Goal: Task Accomplishment & Management: Manage account settings

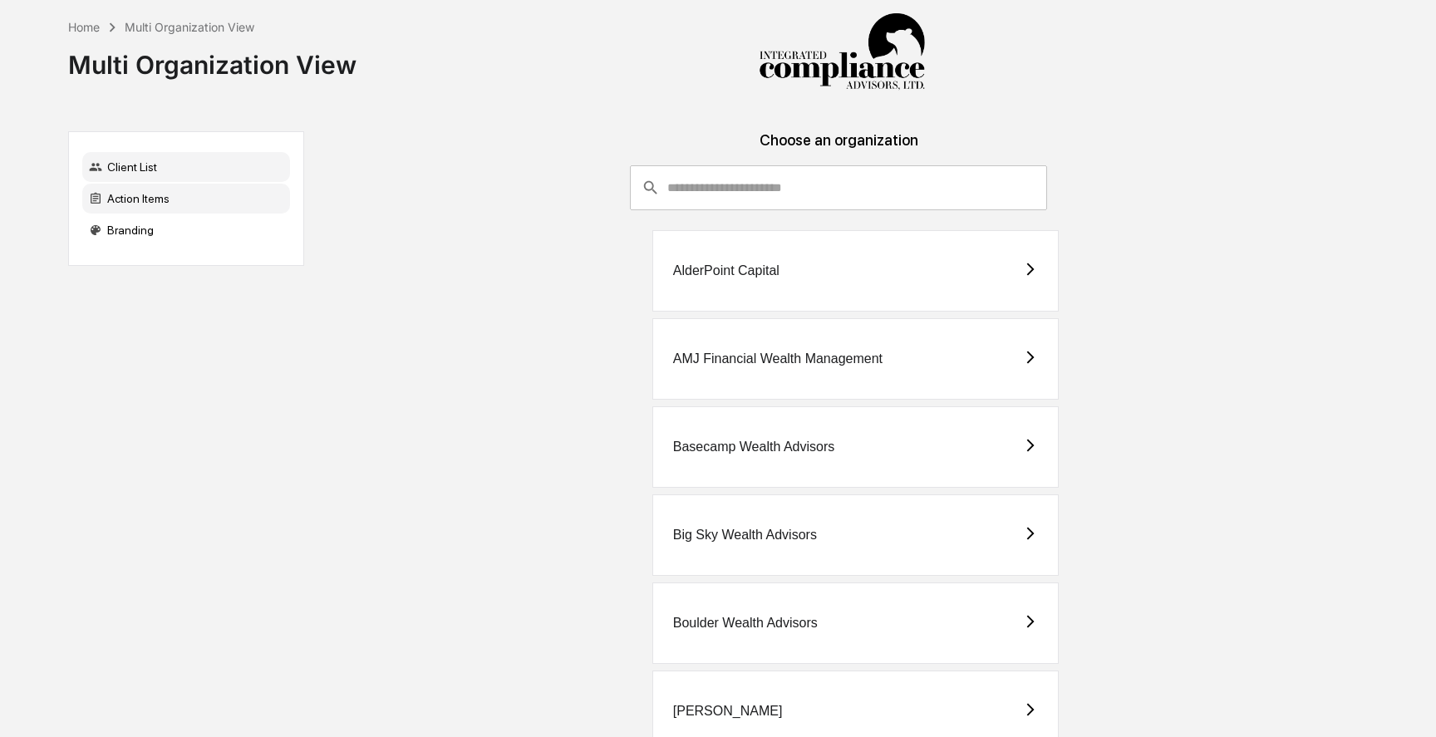
click at [145, 201] on div "Action Items" at bounding box center [186, 199] width 208 height 30
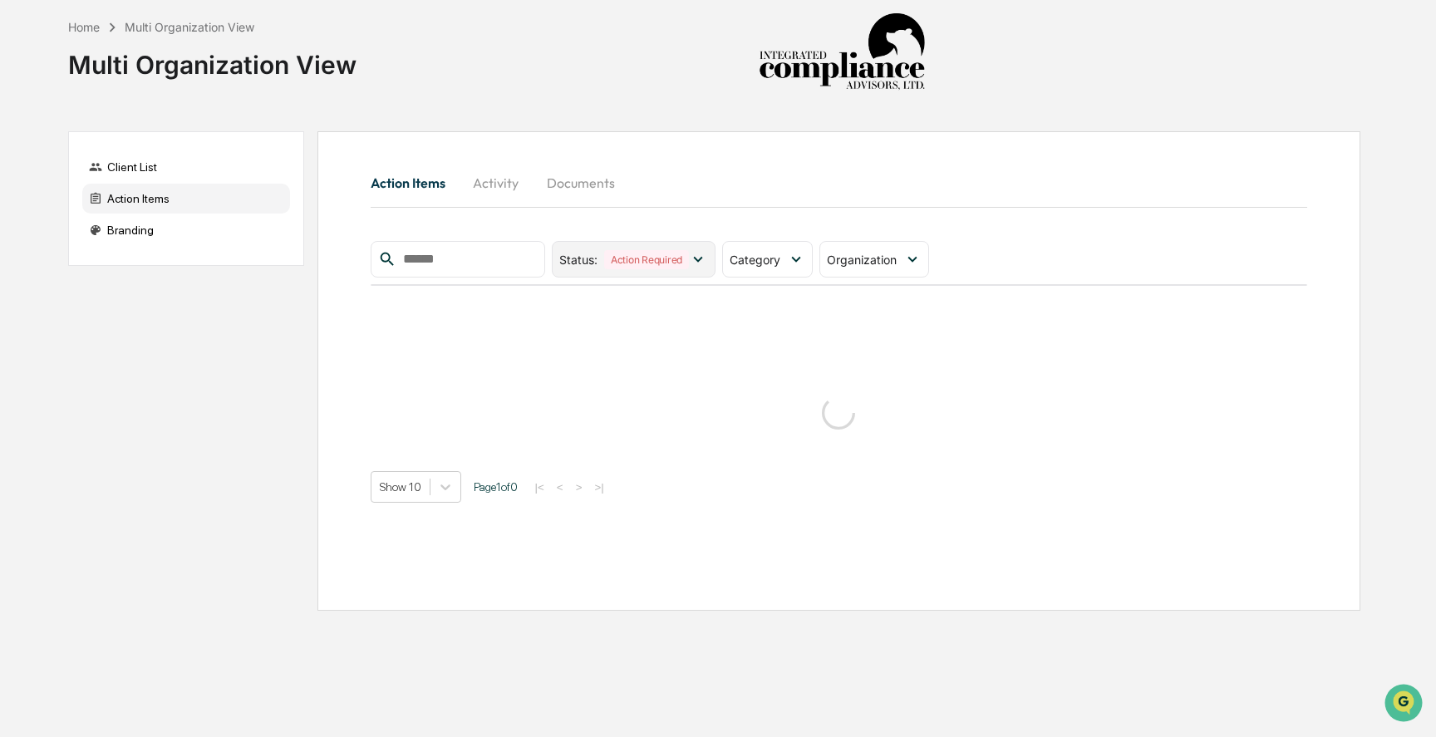
click at [697, 259] on icon at bounding box center [698, 259] width 18 height 18
click at [803, 254] on icon at bounding box center [796, 259] width 18 height 18
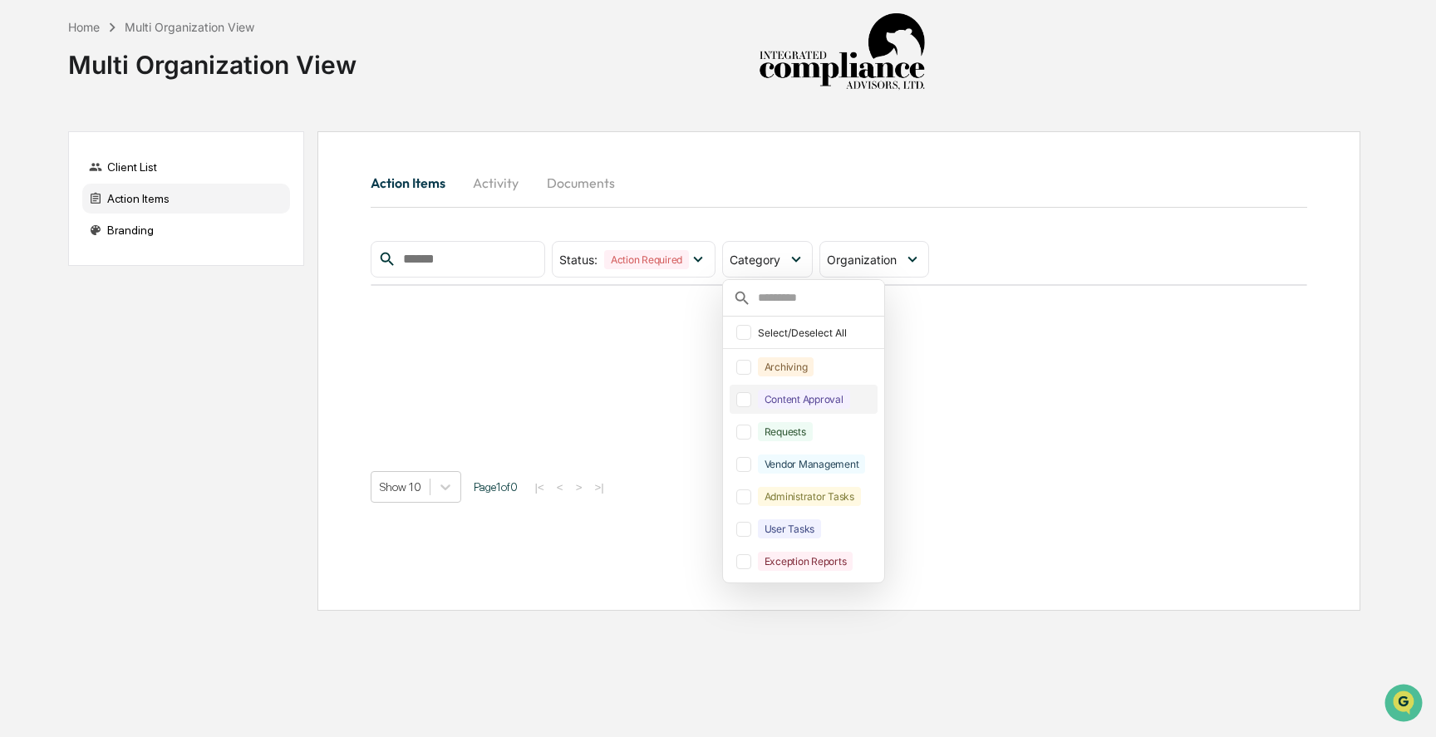
click at [751, 401] on div at bounding box center [743, 399] width 15 height 15
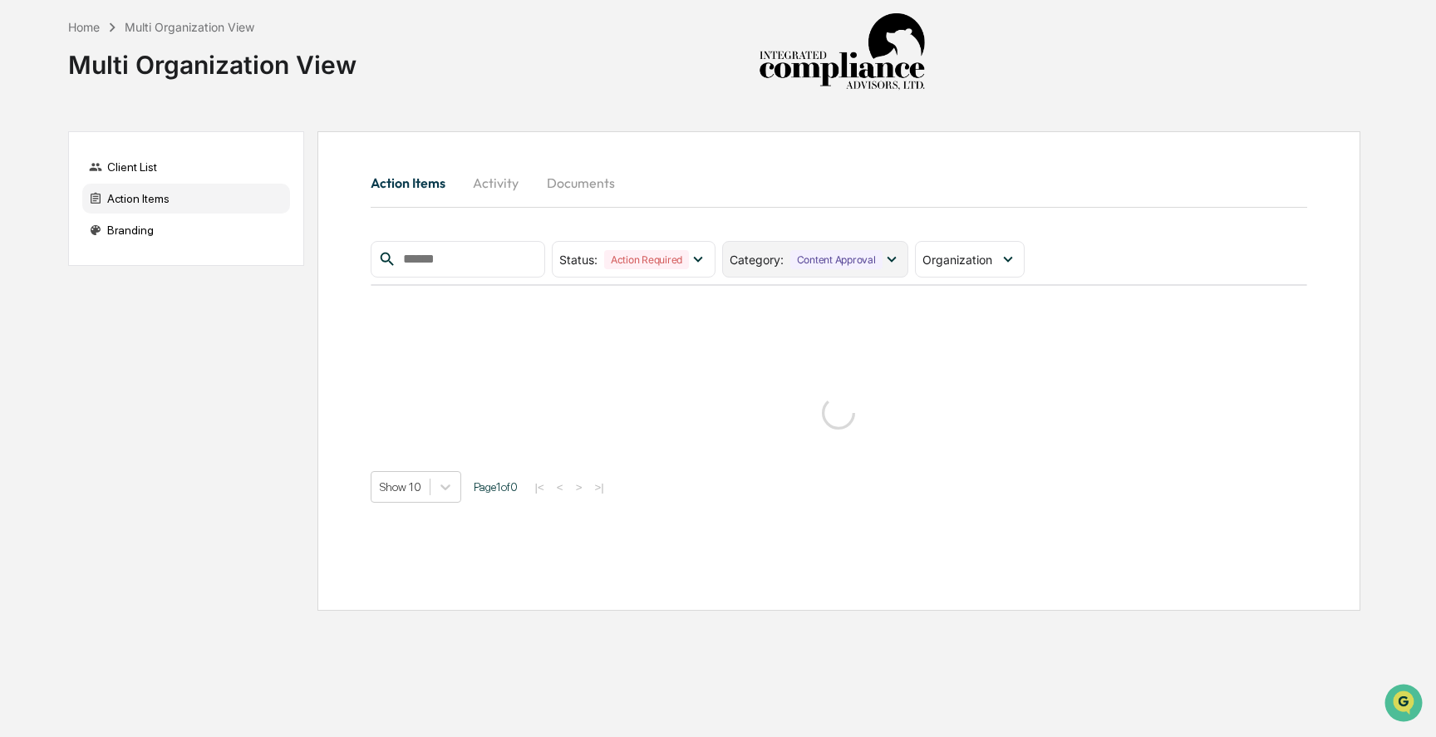
click at [830, 258] on div "Content Approval" at bounding box center [836, 259] width 92 height 19
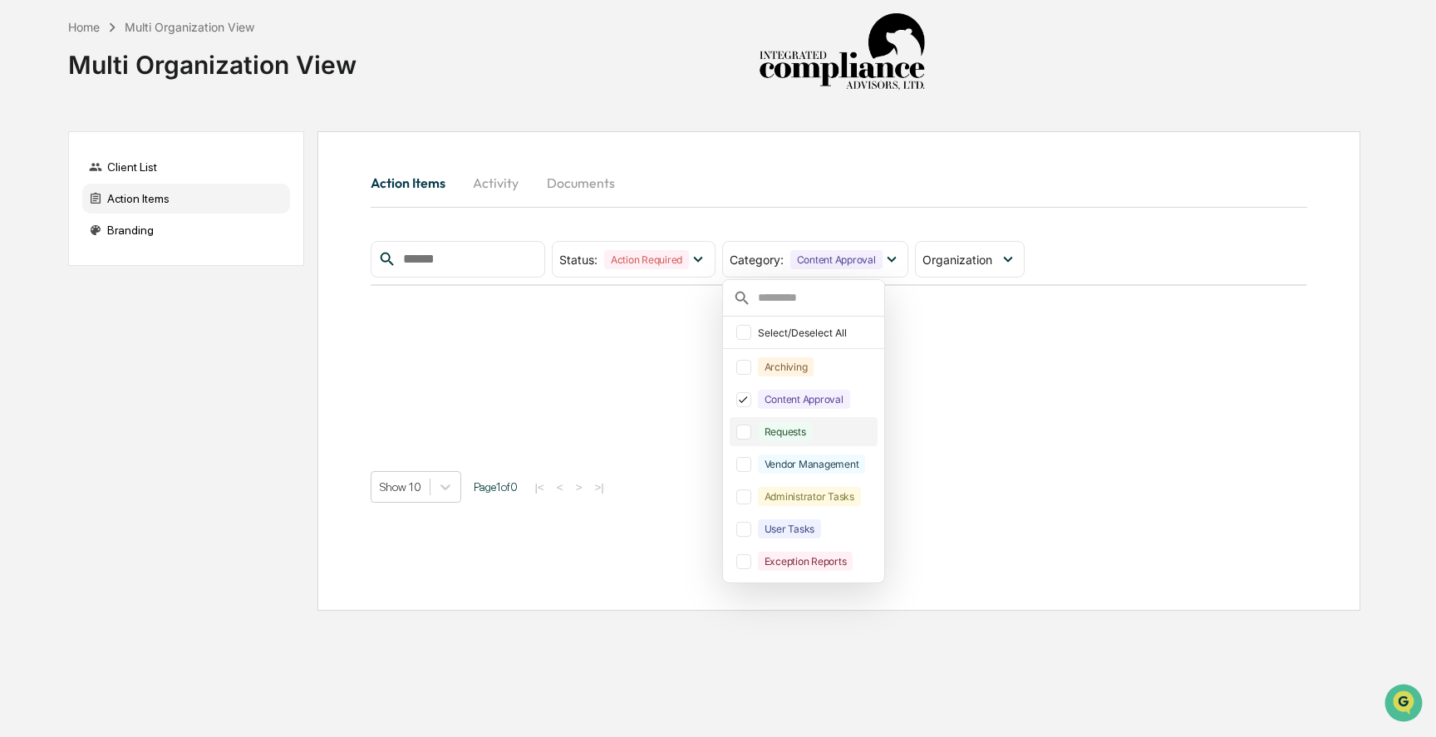
click at [749, 434] on div at bounding box center [743, 432] width 15 height 15
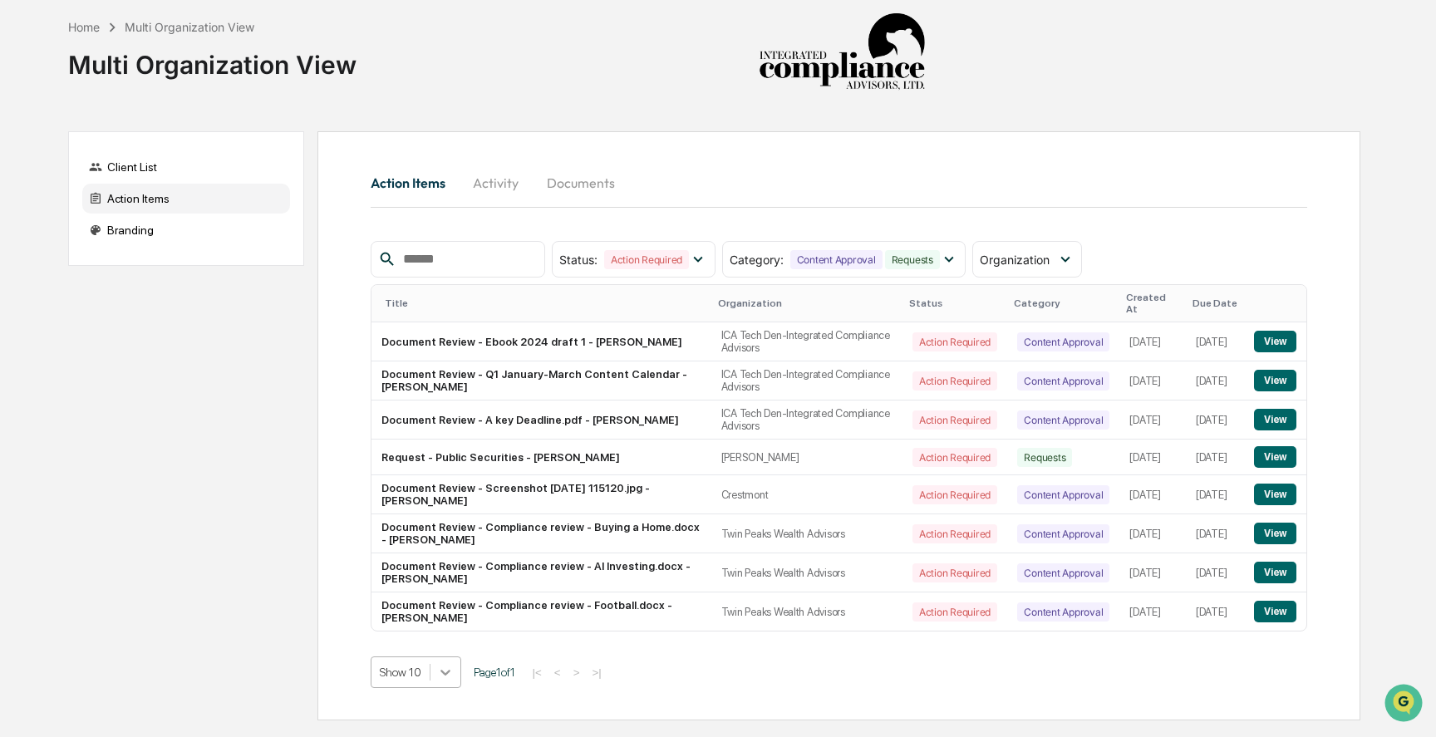
scroll to position [91, 0]
click at [454, 662] on body "Home Multi Organization View Multi Organization View Client List Action Items B…" at bounding box center [718, 368] width 1436 height 737
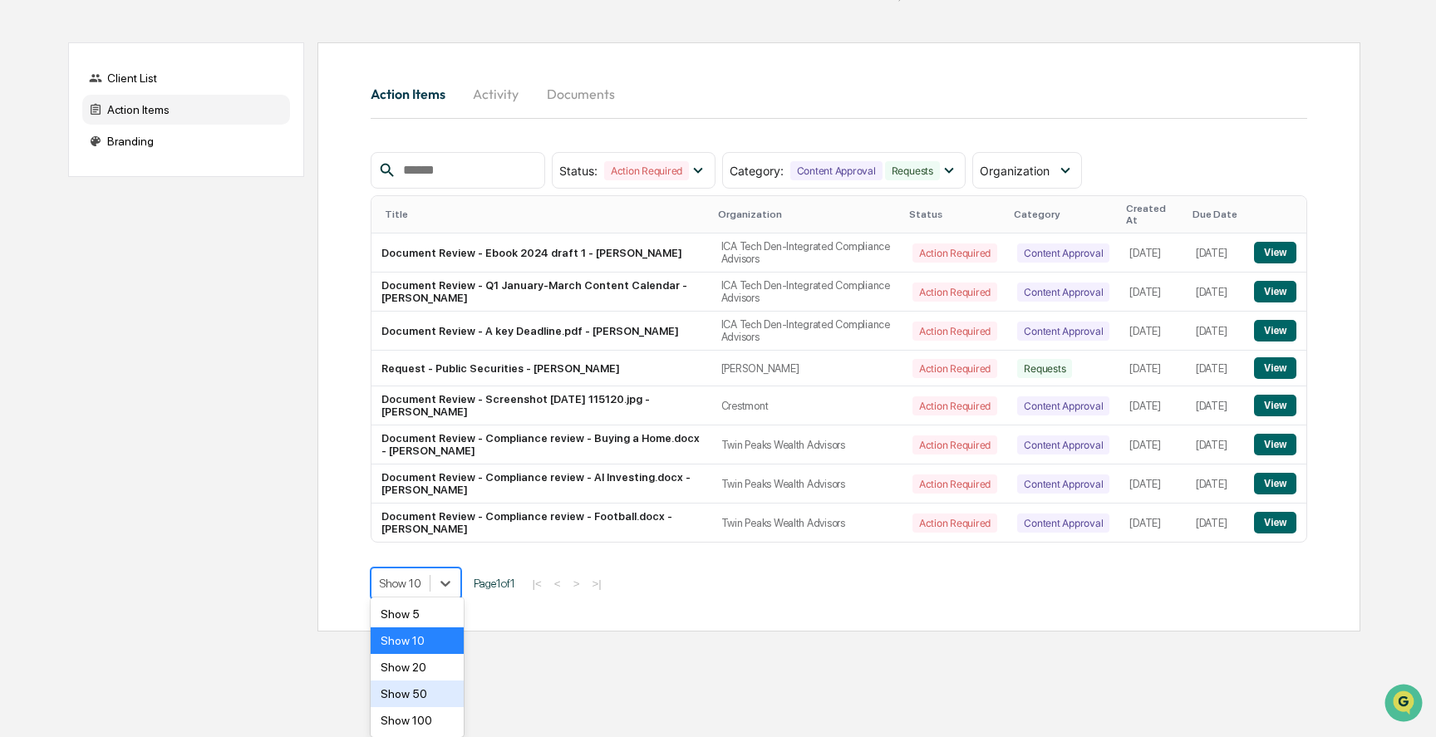
click at [434, 697] on div "Show 50" at bounding box center [418, 694] width 94 height 27
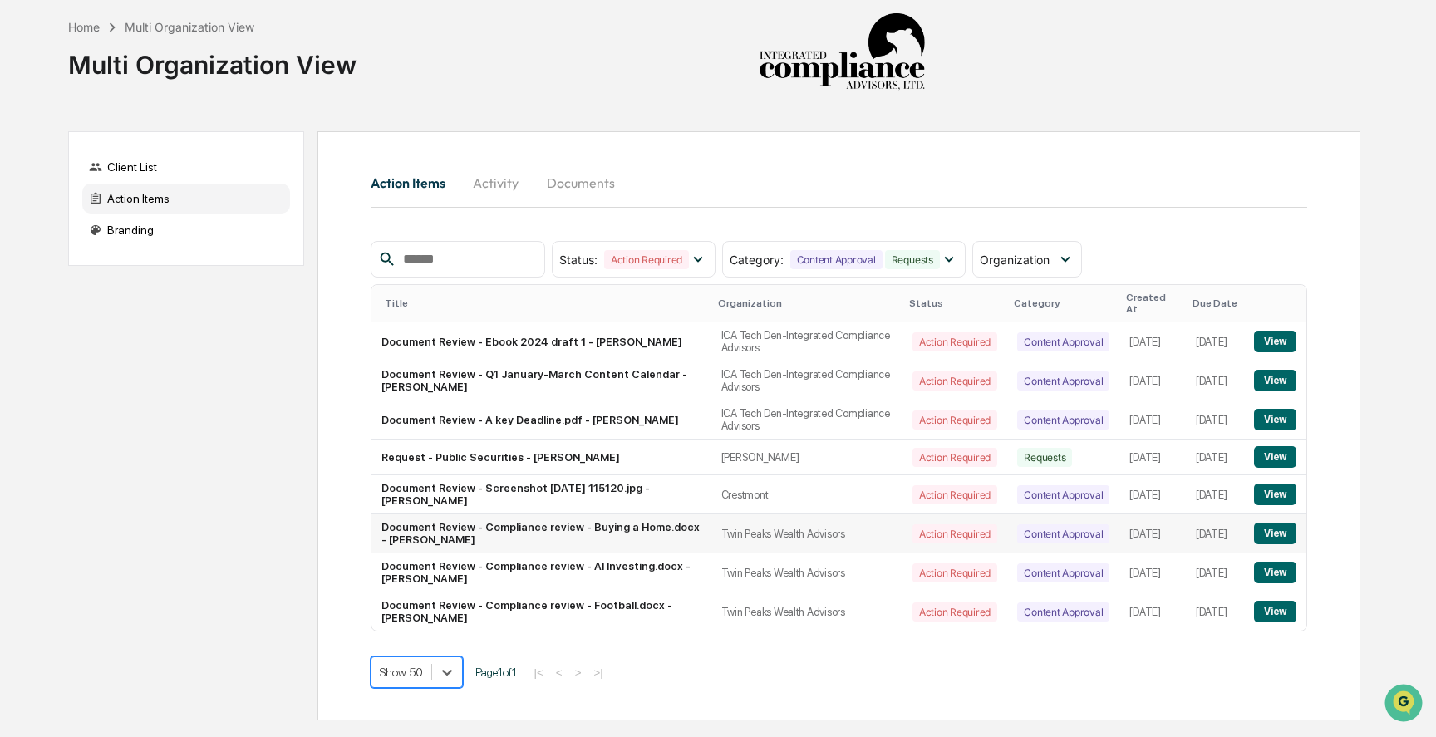
click at [1272, 526] on button "View" at bounding box center [1275, 534] width 42 height 22
